Goal: Transaction & Acquisition: Purchase product/service

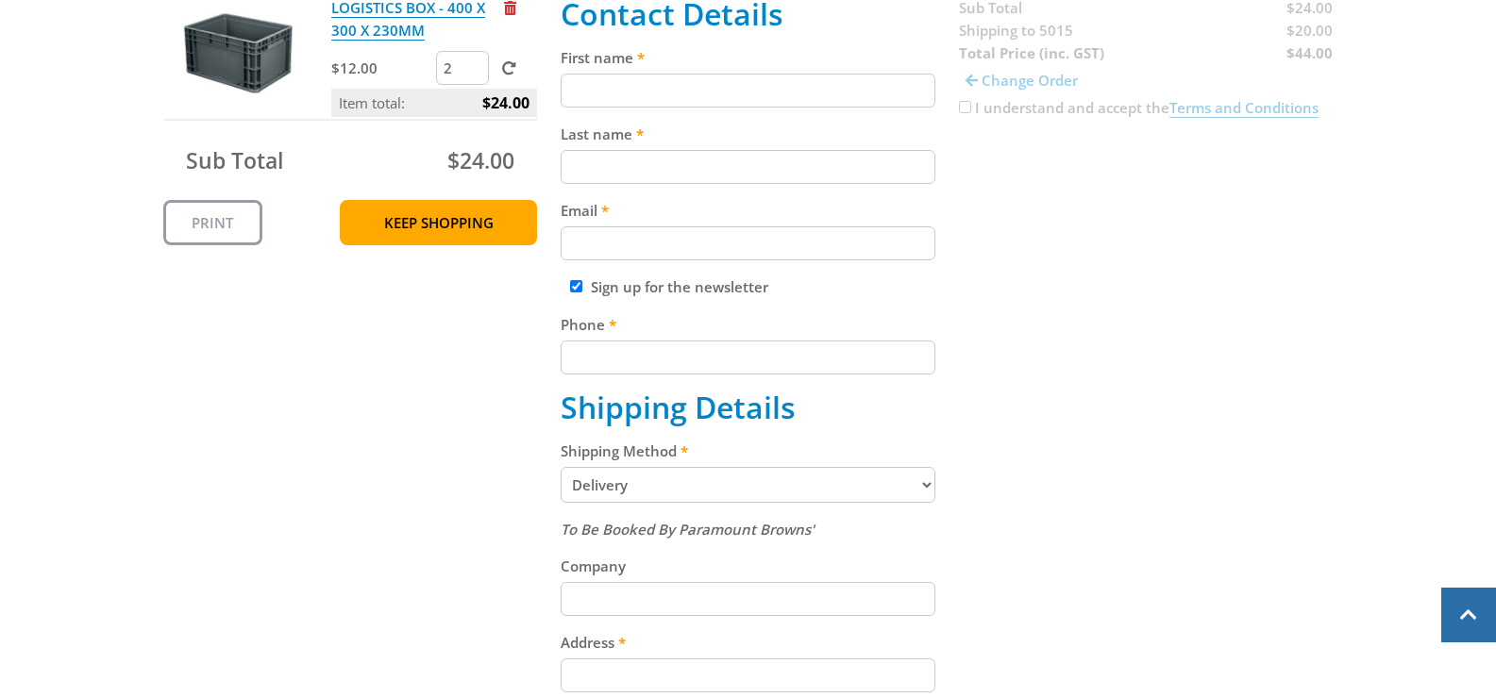
scroll to position [472, 0]
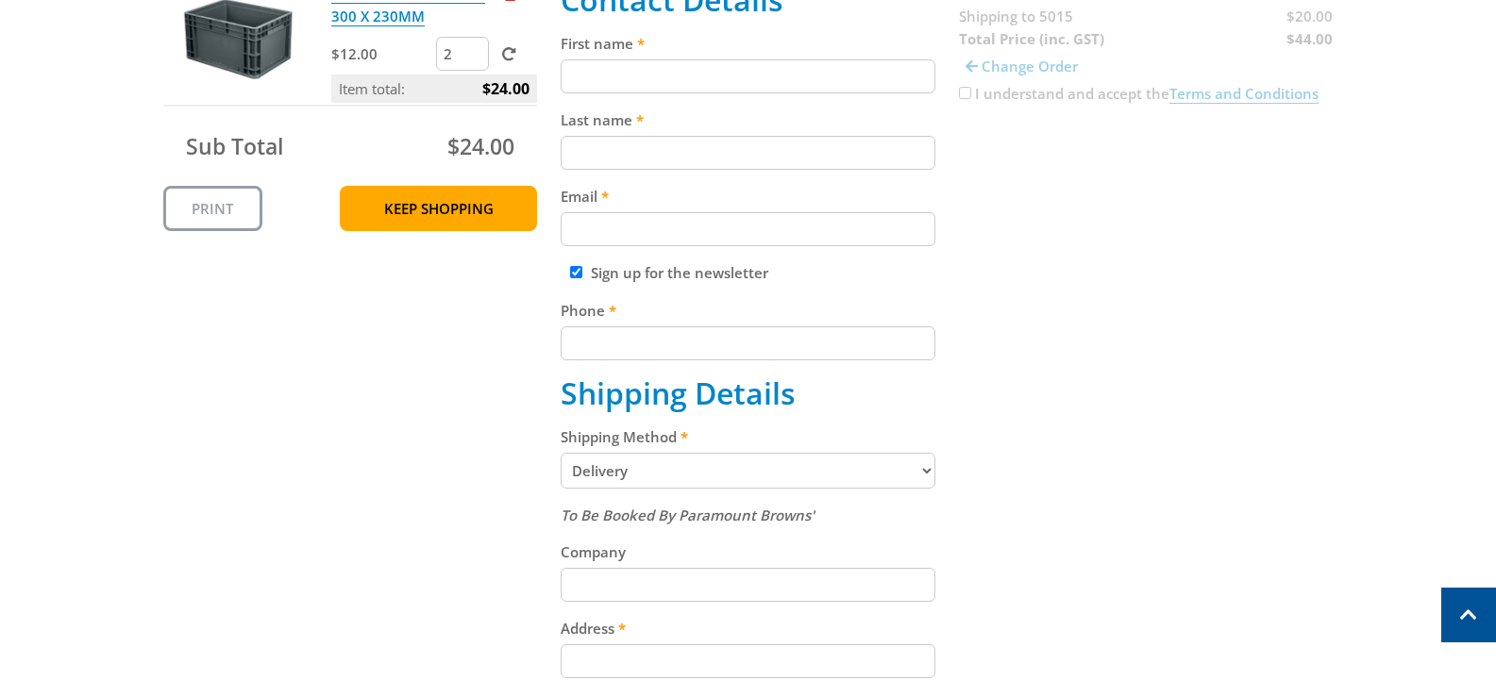
click at [741, 472] on select "Pickup from Gepps Cross Delivery" at bounding box center [748, 471] width 375 height 36
click at [561, 453] on select "Pickup from Gepps Cross Delivery" at bounding box center [748, 471] width 375 height 36
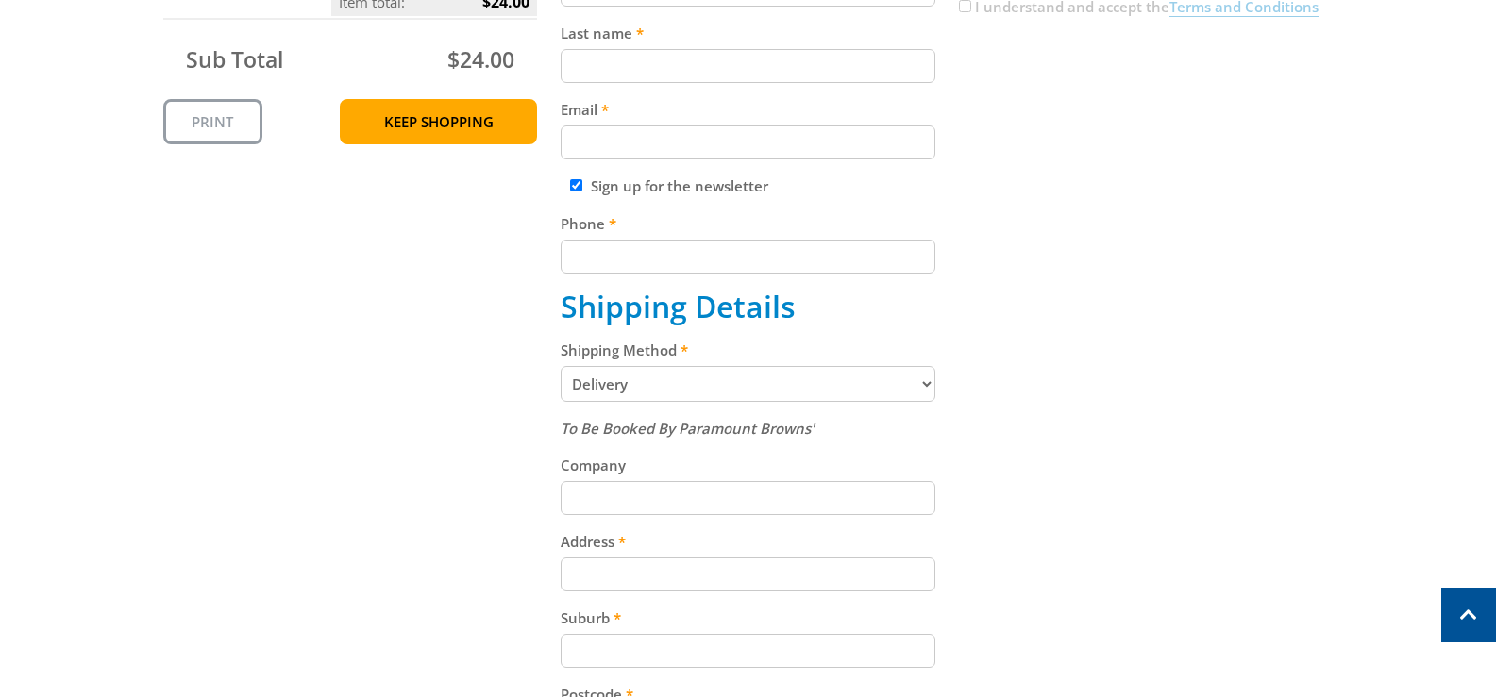
scroll to position [661, 0]
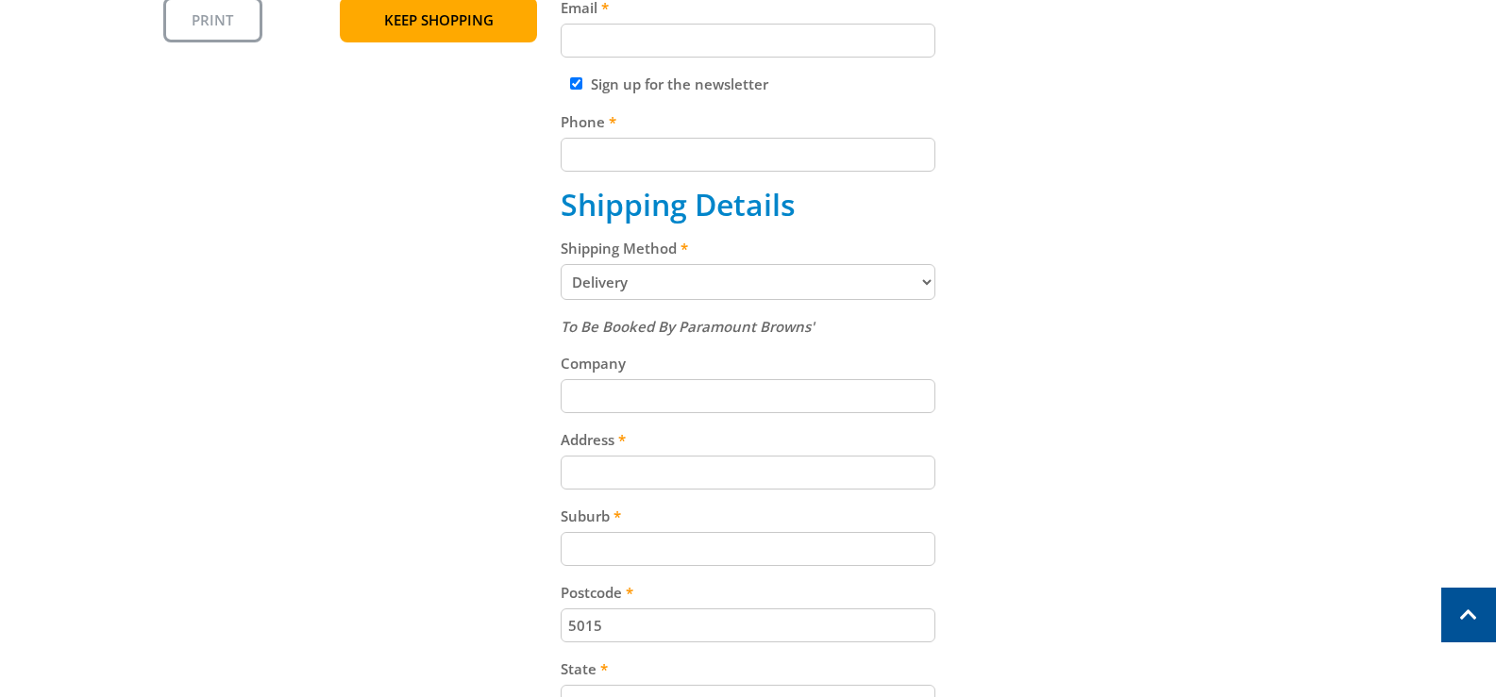
click at [649, 463] on input "Address" at bounding box center [748, 473] width 375 height 34
type input "18 May Street"
type input "david"
type input "pettersen"
type input "david.pettersen@bigpond.com"
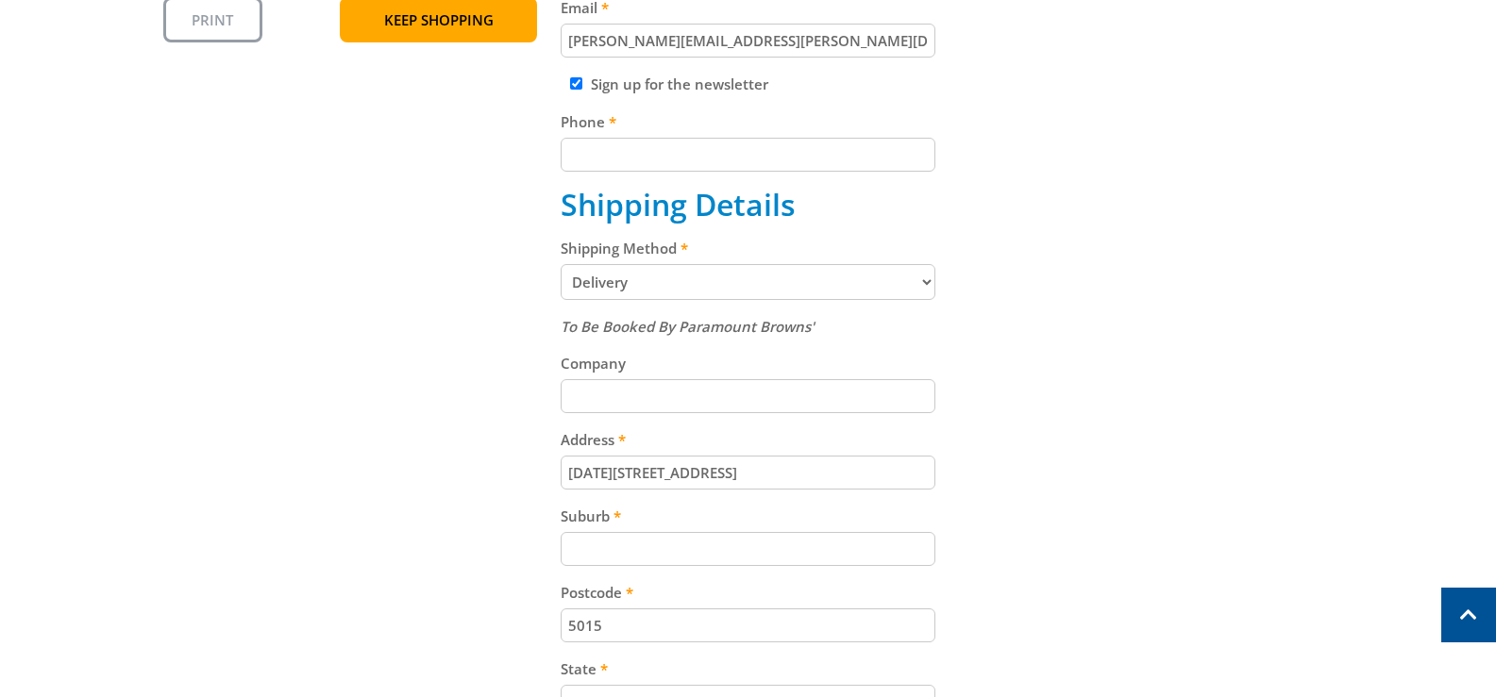
type input "0419818209"
type input "BIRKENHEAD"
select select "SA"
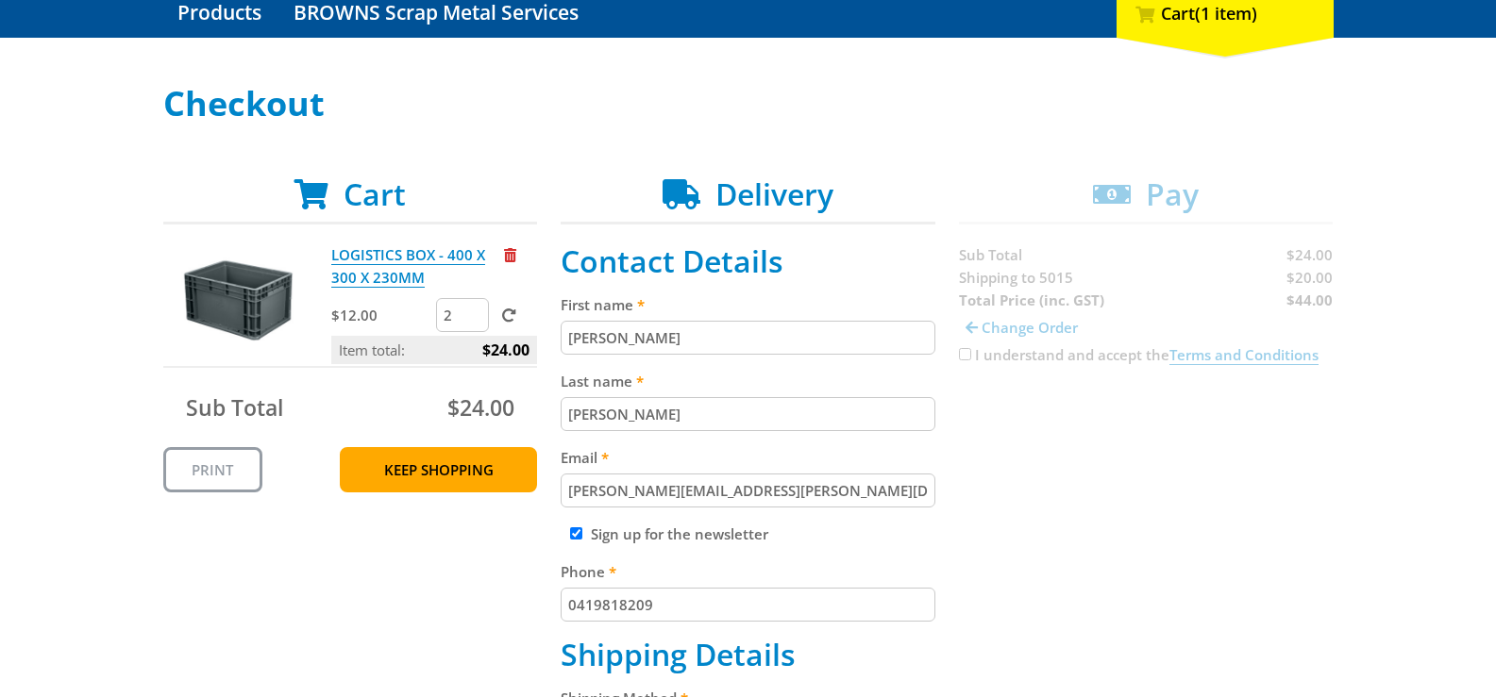
scroll to position [283, 0]
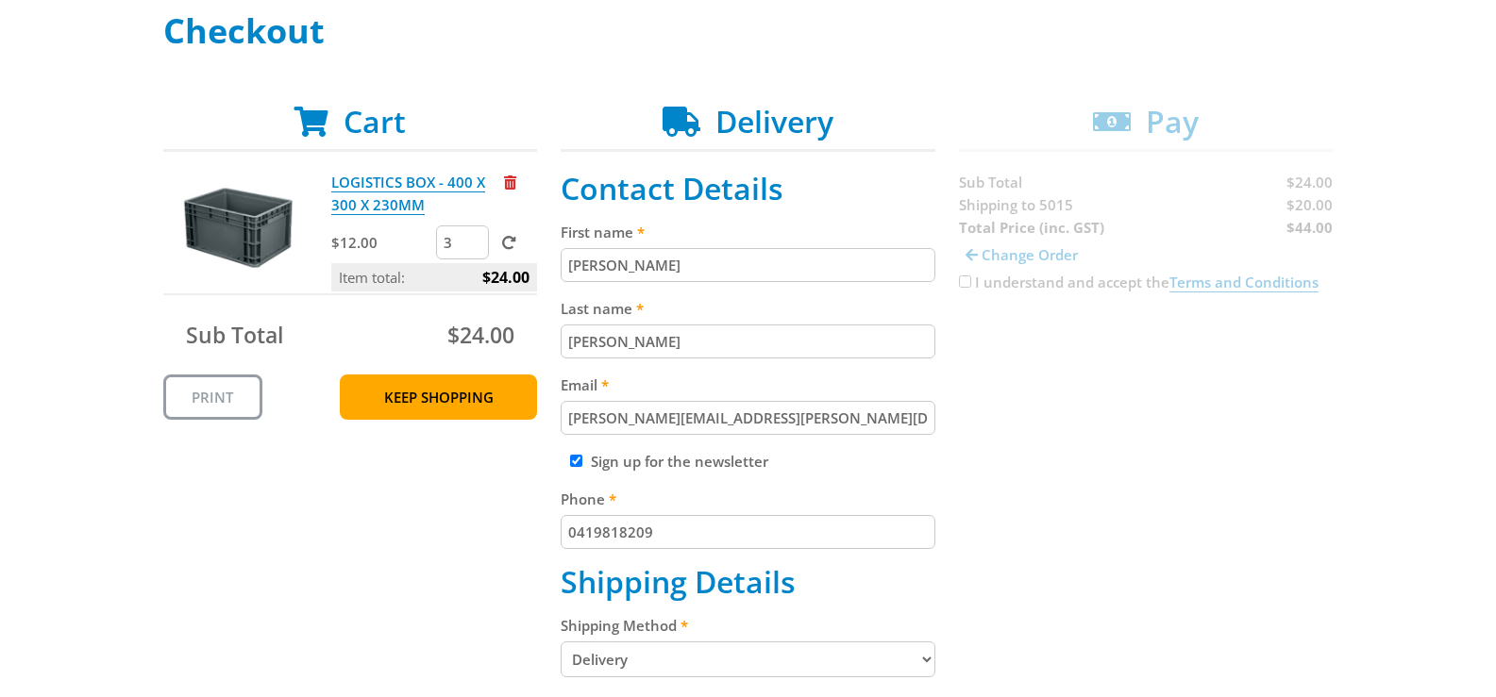
click at [472, 235] on input "3" at bounding box center [462, 243] width 53 height 34
click at [472, 234] on input "4" at bounding box center [462, 243] width 53 height 34
click at [470, 245] on input "3" at bounding box center [462, 243] width 53 height 34
click at [471, 244] on input "2" at bounding box center [462, 243] width 53 height 34
click at [471, 244] on input "1" at bounding box center [462, 243] width 53 height 34
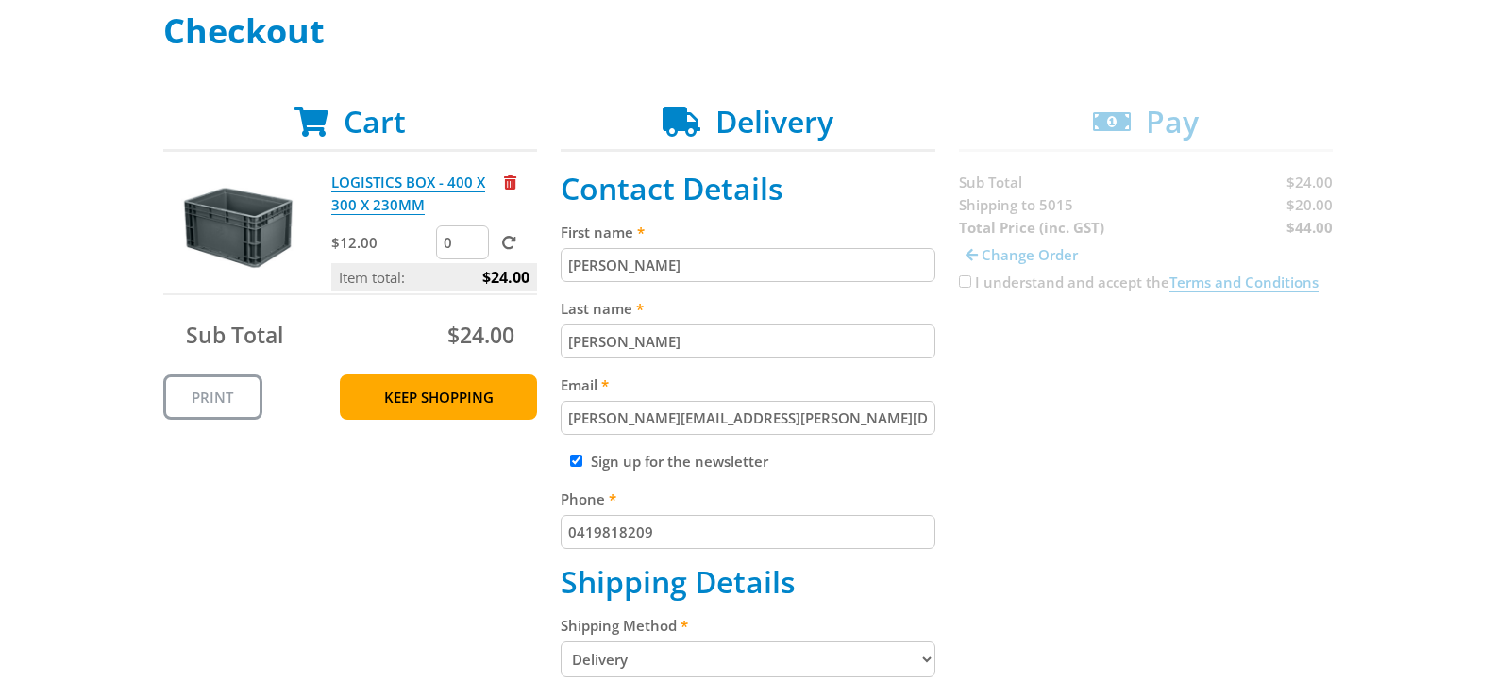
type input "0"
click at [471, 244] on input "0" at bounding box center [462, 243] width 53 height 34
click at [511, 242] on span at bounding box center [509, 243] width 14 height 14
click at [0, 0] on input "submit" at bounding box center [0, 0] width 0 height 0
